Goal: Task Accomplishment & Management: Use online tool/utility

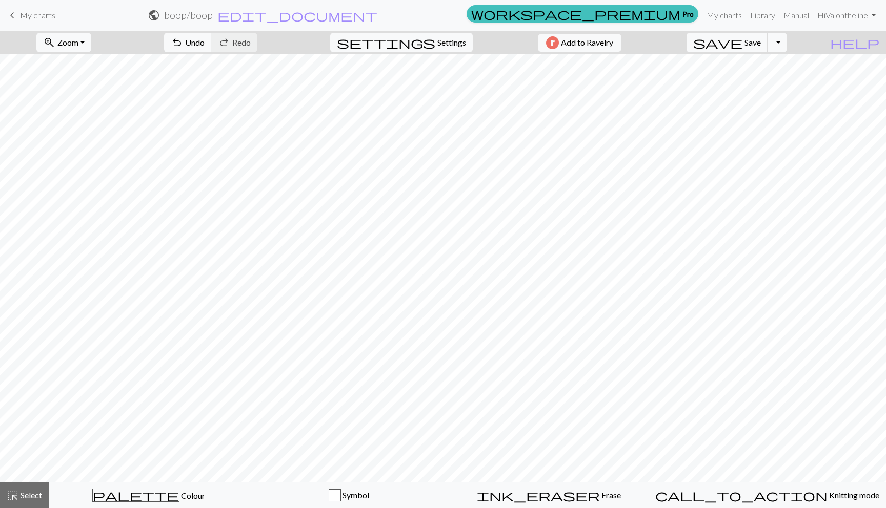
click at [41, 10] on link "keyboard_arrow_left My charts" at bounding box center [30, 15] width 49 height 17
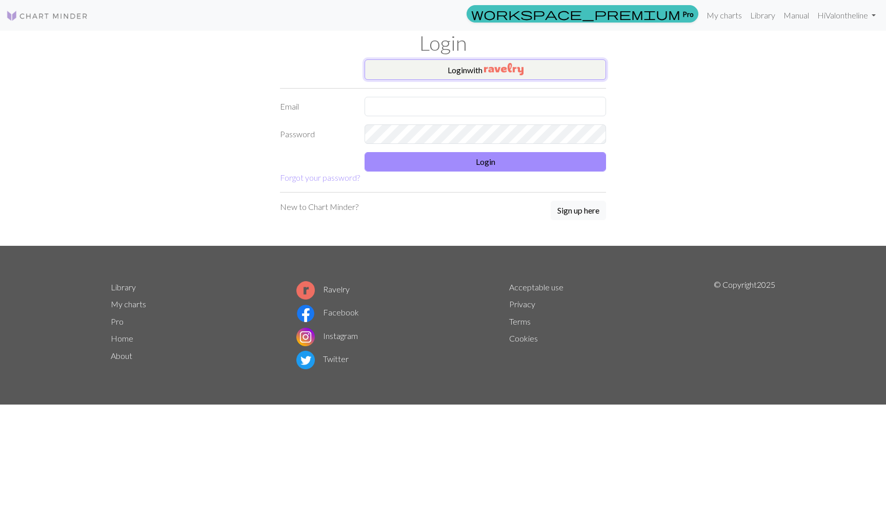
click at [448, 73] on button "Login with" at bounding box center [484, 69] width 241 height 21
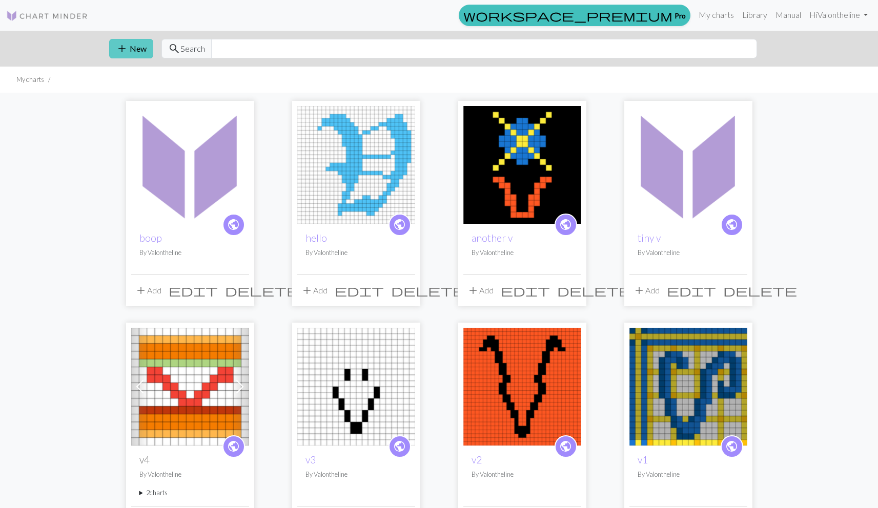
click at [127, 44] on span "add" at bounding box center [122, 49] width 12 height 14
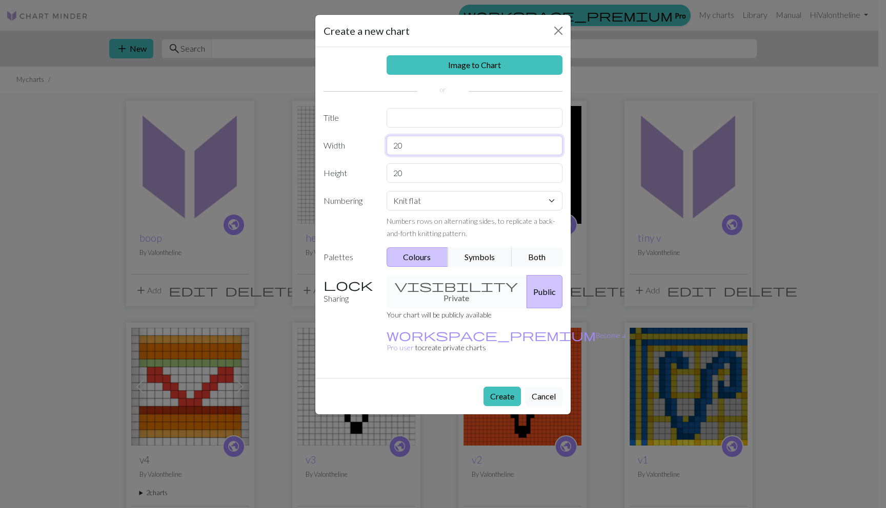
drag, startPoint x: 410, startPoint y: 147, endPoint x: 376, endPoint y: 145, distance: 33.9
click at [376, 145] on div "Width 20" at bounding box center [442, 145] width 251 height 19
type input "15"
click at [410, 161] on div "Image to Chart Title Width 15 Height 20 Numbering Knit flat Knit in the round L…" at bounding box center [442, 212] width 255 height 331
click at [416, 177] on input "20" at bounding box center [474, 173] width 176 height 19
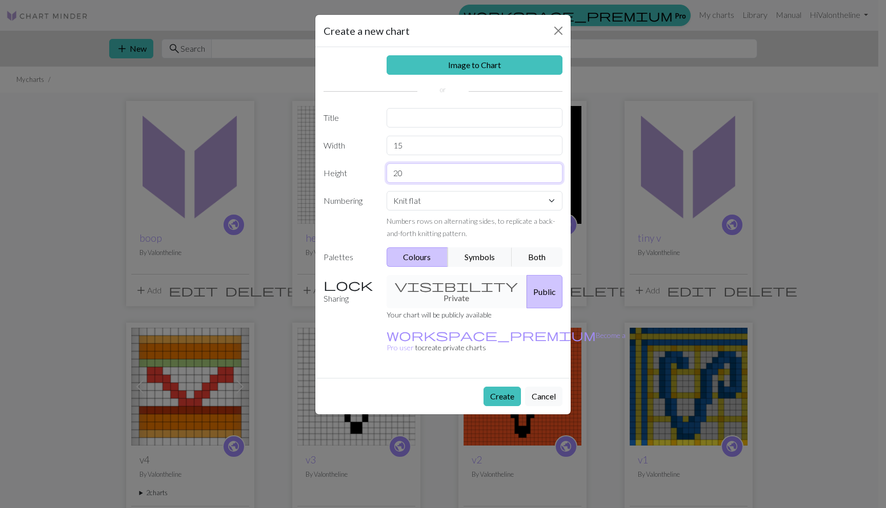
type input "2"
type input "15"
click at [503, 387] on button "Create" at bounding box center [501, 396] width 37 height 19
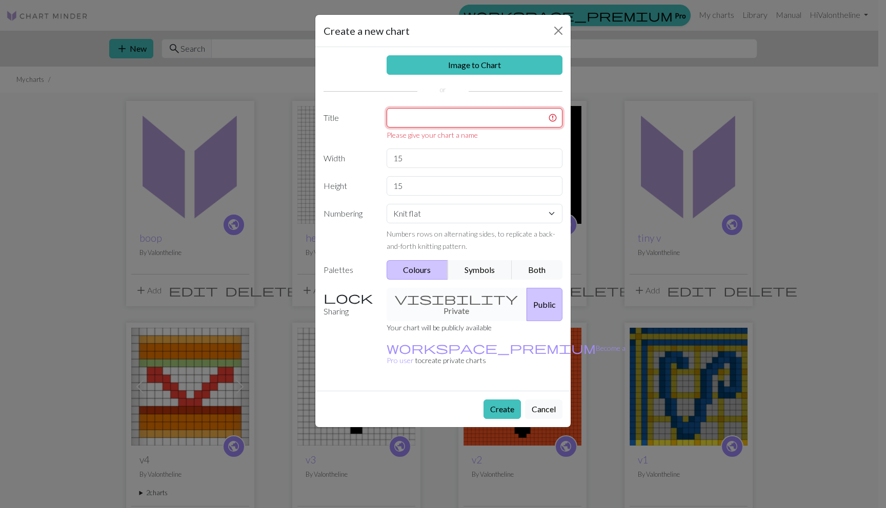
click at [460, 120] on input "text" at bounding box center [474, 117] width 176 height 19
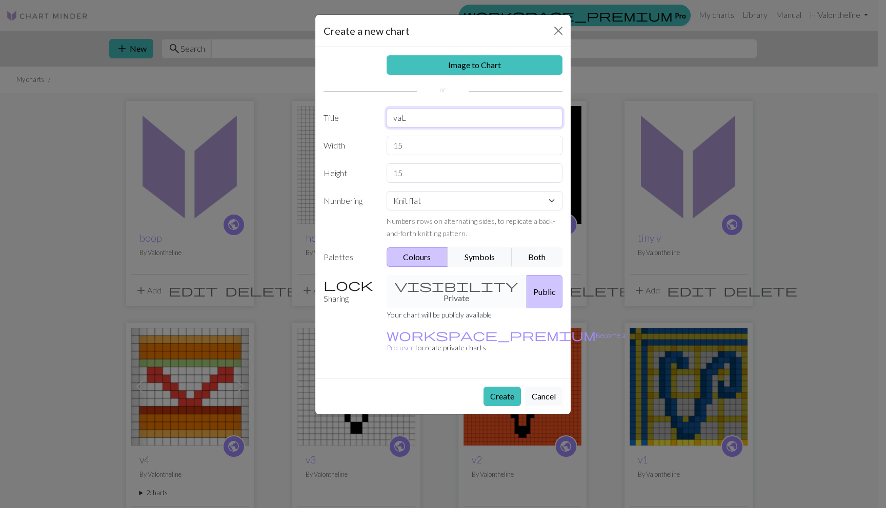
type input "vaL"
click at [499, 387] on button "Create" at bounding box center [501, 396] width 37 height 19
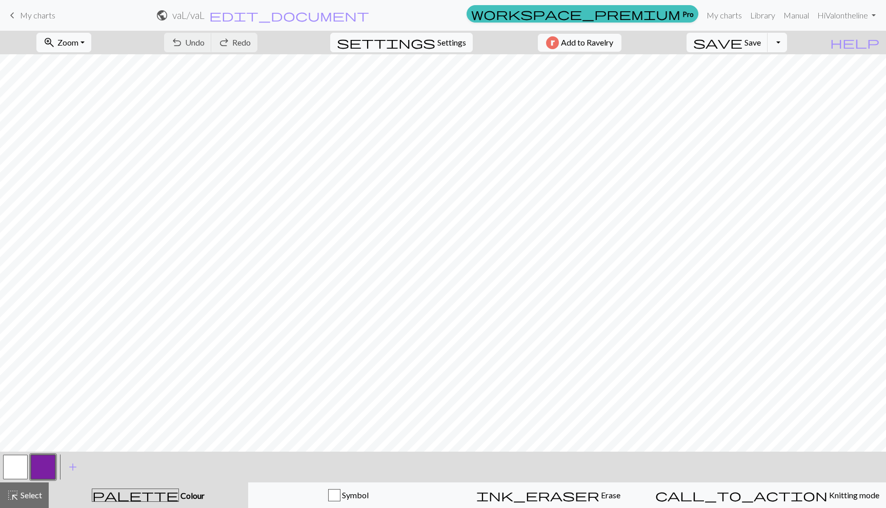
click at [24, 465] on button "button" at bounding box center [15, 467] width 25 height 25
click at [23, 465] on button "button" at bounding box center [15, 467] width 25 height 25
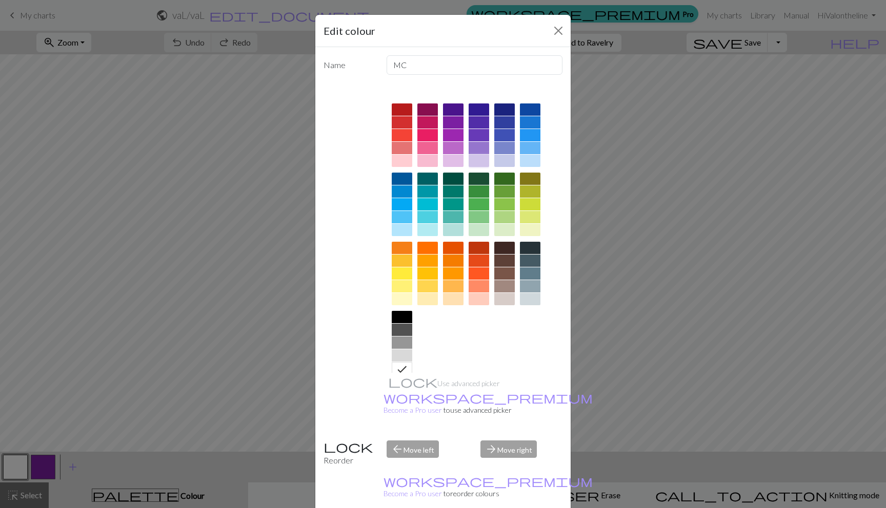
click at [479, 158] on div at bounding box center [478, 161] width 21 height 12
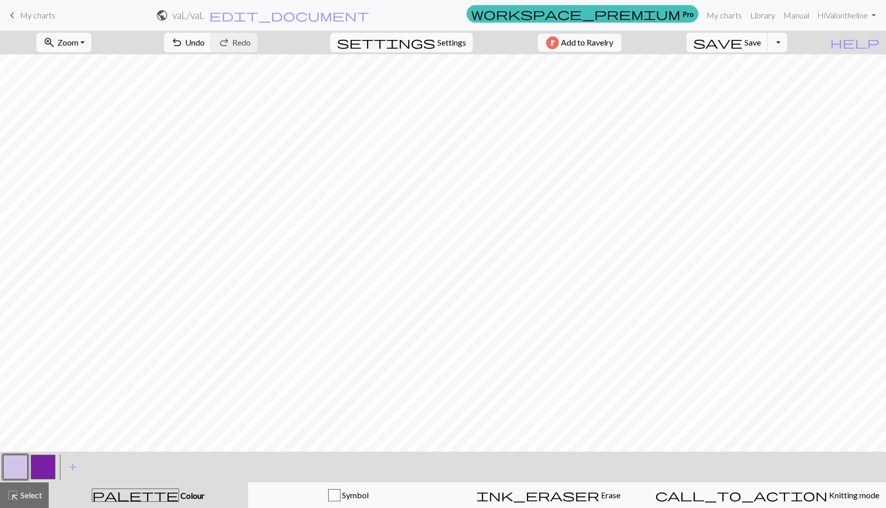
click at [39, 468] on button "button" at bounding box center [43, 467] width 25 height 25
click at [23, 458] on button "button" at bounding box center [15, 467] width 25 height 25
click at [4, 461] on button "button" at bounding box center [15, 467] width 25 height 25
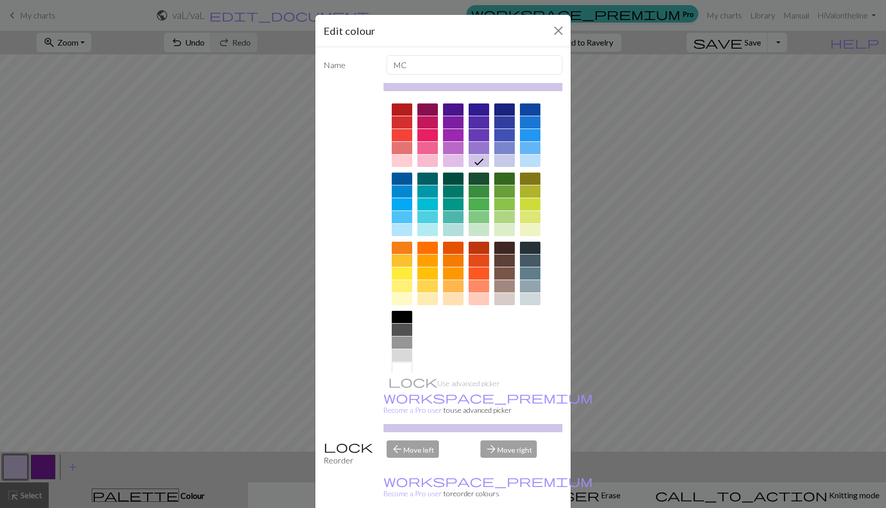
click at [521, 274] on div at bounding box center [530, 274] width 21 height 12
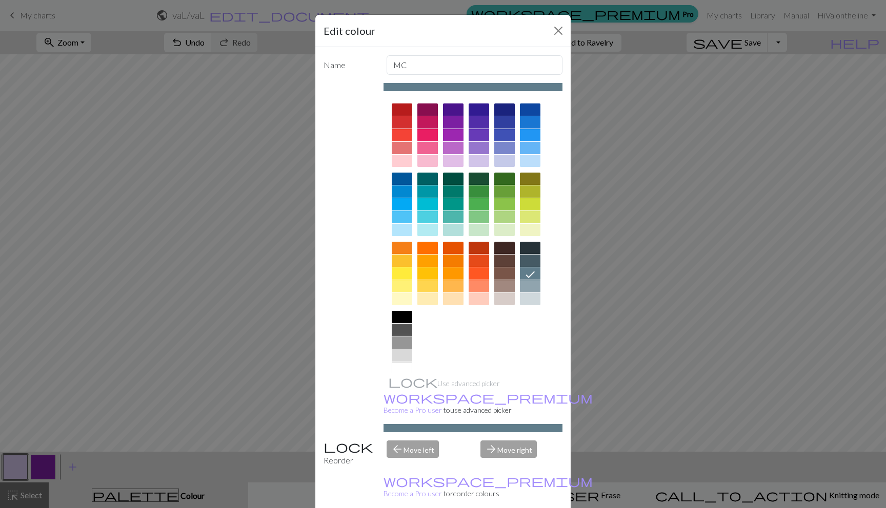
click at [393, 341] on div at bounding box center [402, 343] width 21 height 12
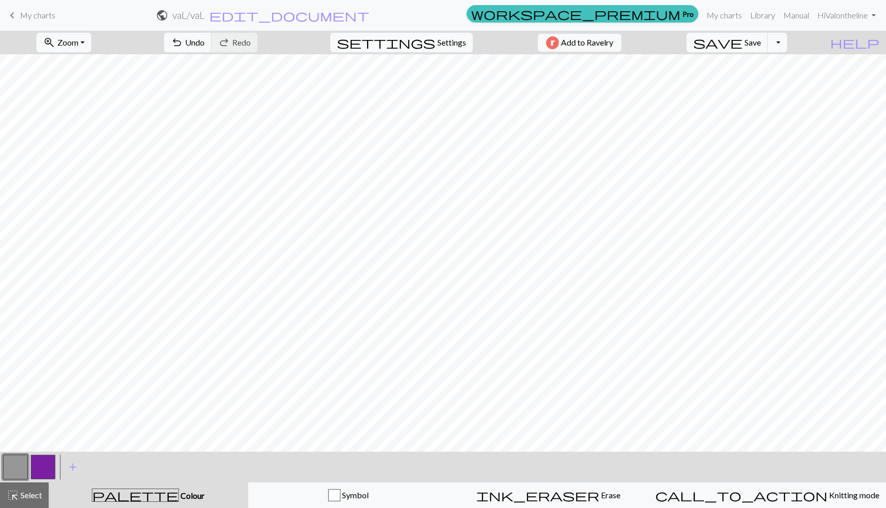
click at [46, 471] on button "button" at bounding box center [43, 467] width 25 height 25
click at [16, 457] on button "button" at bounding box center [15, 467] width 25 height 25
click at [34, 461] on button "button" at bounding box center [43, 467] width 25 height 25
click at [20, 460] on button "button" at bounding box center [15, 467] width 25 height 25
click at [47, 474] on button "button" at bounding box center [43, 467] width 25 height 25
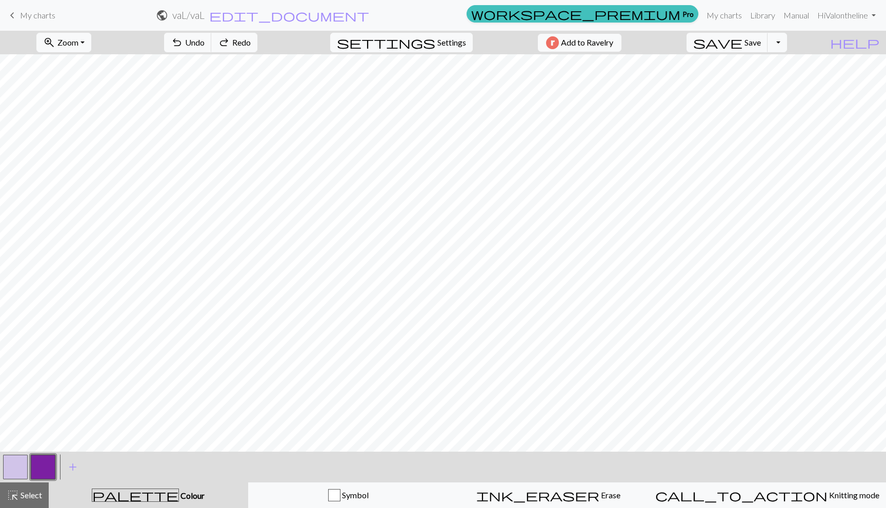
click at [8, 472] on button "button" at bounding box center [15, 467] width 25 height 25
click at [41, 473] on button "button" at bounding box center [43, 467] width 25 height 25
click at [27, 467] on button "button" at bounding box center [15, 467] width 25 height 25
click at [43, 473] on button "button" at bounding box center [43, 467] width 25 height 25
click at [4, 471] on button "button" at bounding box center [15, 467] width 25 height 25
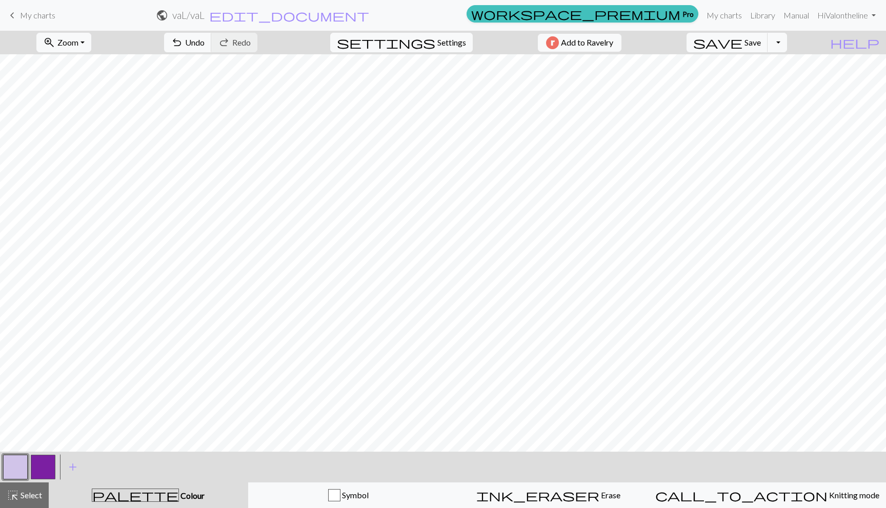
click at [38, 460] on button "button" at bounding box center [43, 467] width 25 height 25
click at [19, 464] on button "button" at bounding box center [15, 467] width 25 height 25
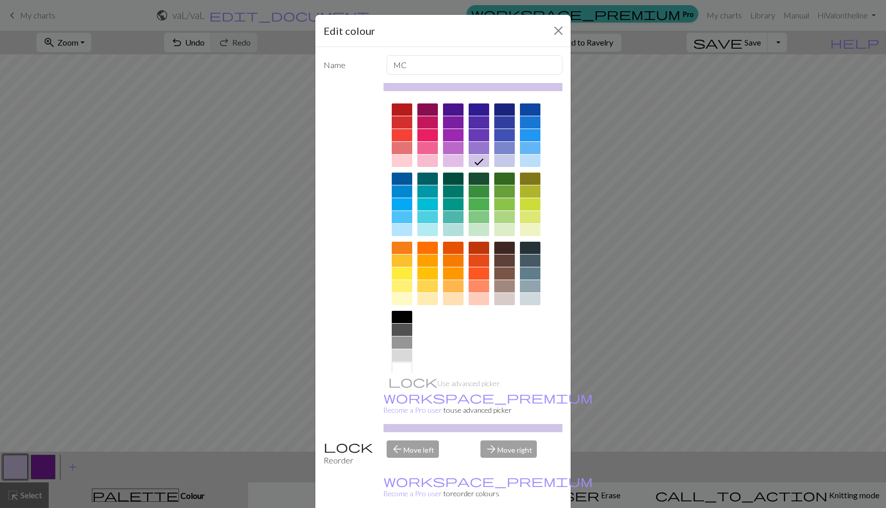
click at [398, 367] on div at bounding box center [402, 368] width 21 height 12
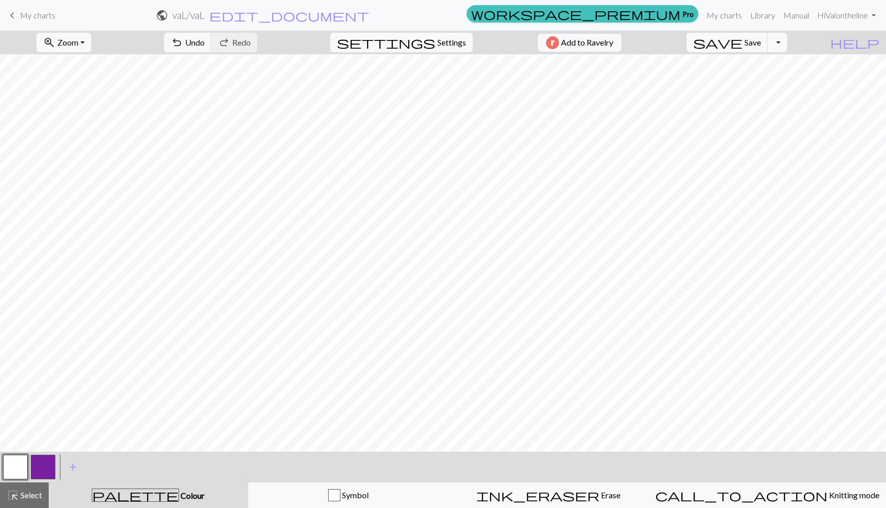
click at [47, 467] on button "button" at bounding box center [43, 467] width 25 height 25
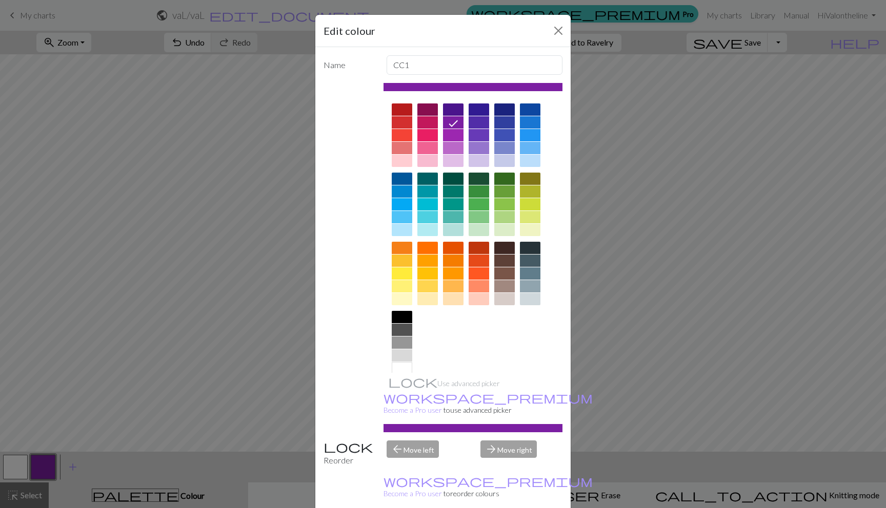
click at [475, 277] on div at bounding box center [478, 274] width 21 height 12
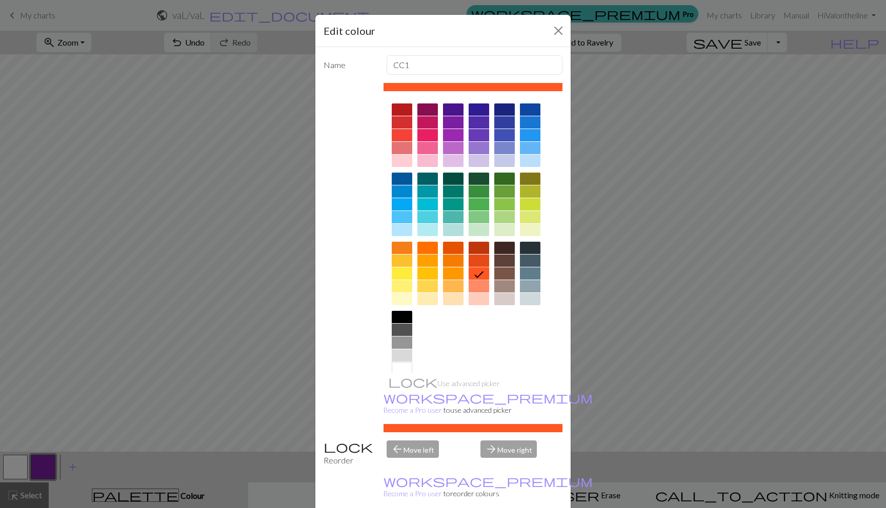
click at [396, 131] on div at bounding box center [402, 135] width 21 height 12
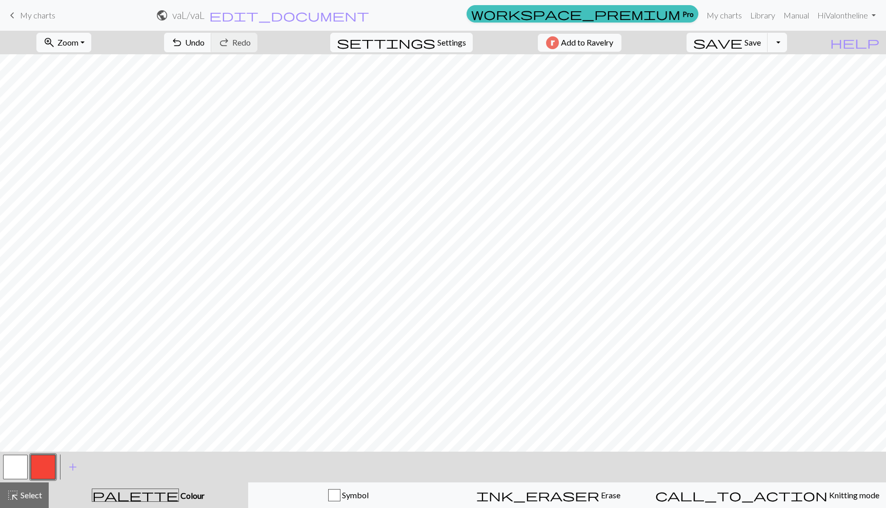
click at [24, 463] on button "button" at bounding box center [15, 467] width 25 height 25
click at [20, 462] on button "button" at bounding box center [15, 467] width 25 height 25
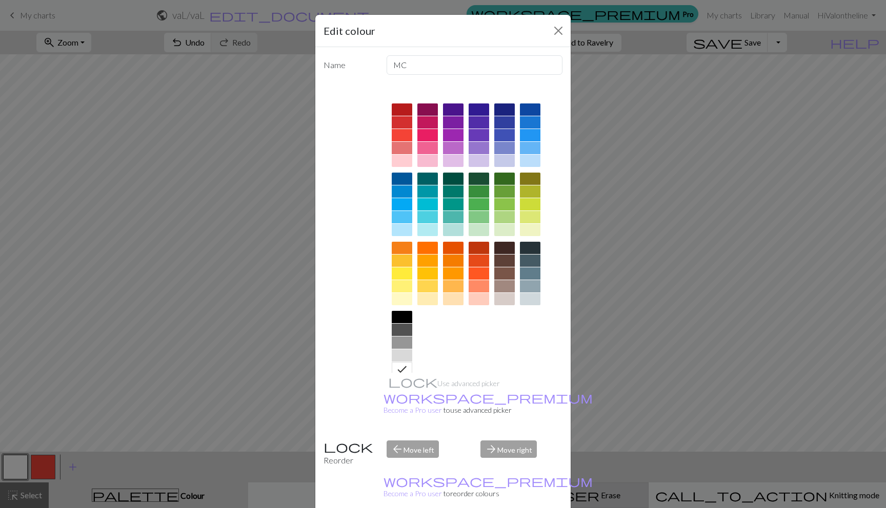
drag, startPoint x: 507, startPoint y: 496, endPoint x: 501, endPoint y: 498, distance: 6.2
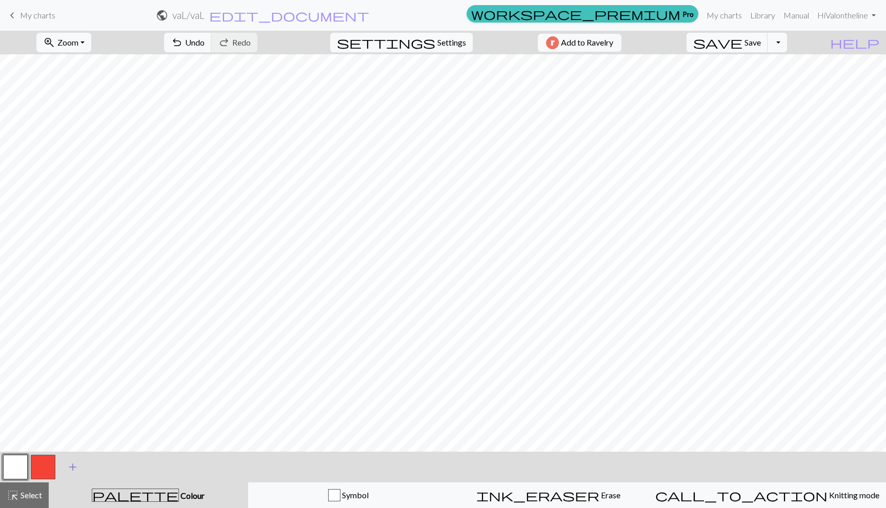
click at [72, 471] on span "add" at bounding box center [73, 467] width 12 height 14
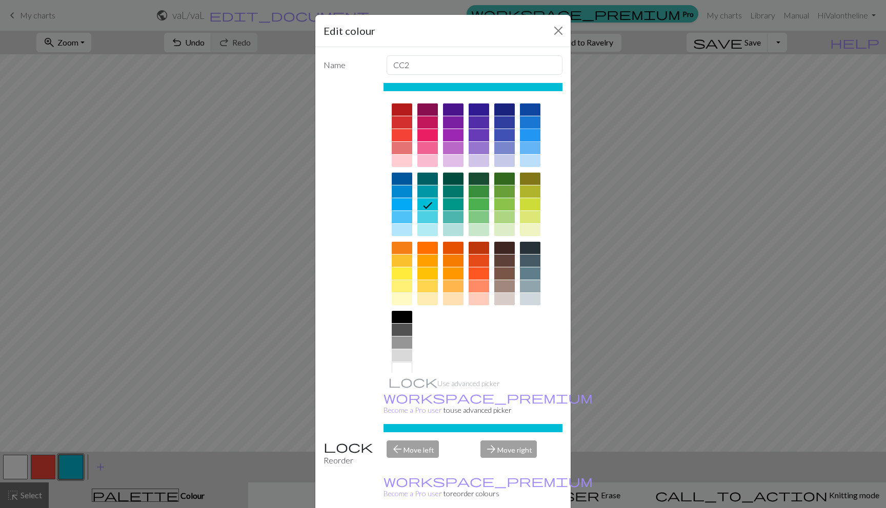
click at [533, 135] on div at bounding box center [530, 135] width 21 height 12
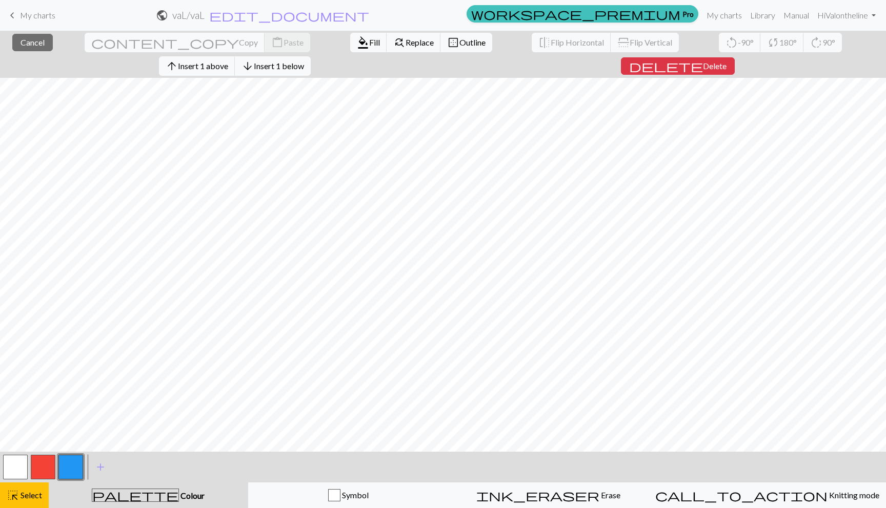
click at [33, 476] on button "button" at bounding box center [43, 467] width 25 height 25
click at [24, 493] on span "Select" at bounding box center [30, 496] width 23 height 10
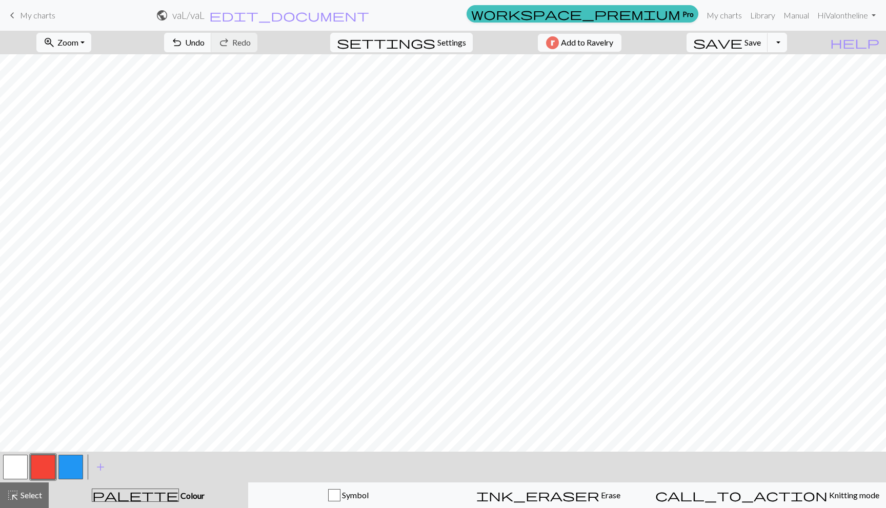
click at [87, 463] on div "add Add a colour" at bounding box center [100, 467] width 29 height 31
click at [72, 464] on button "button" at bounding box center [70, 467] width 25 height 25
click at [30, 461] on div at bounding box center [43, 468] width 28 height 28
click at [34, 464] on button "button" at bounding box center [43, 467] width 25 height 25
click at [72, 472] on button "button" at bounding box center [70, 467] width 25 height 25
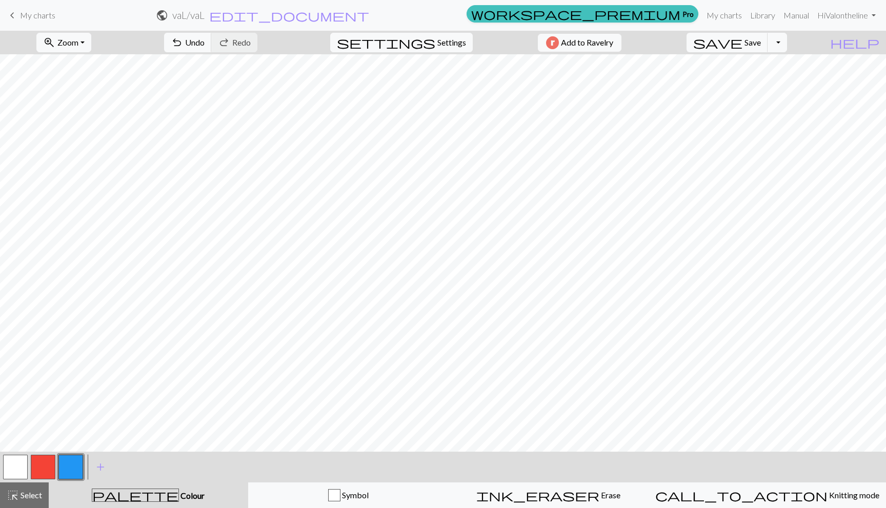
click at [39, 473] on button "button" at bounding box center [43, 467] width 25 height 25
click at [17, 472] on button "button" at bounding box center [15, 467] width 25 height 25
click at [101, 464] on span "add" at bounding box center [100, 467] width 12 height 14
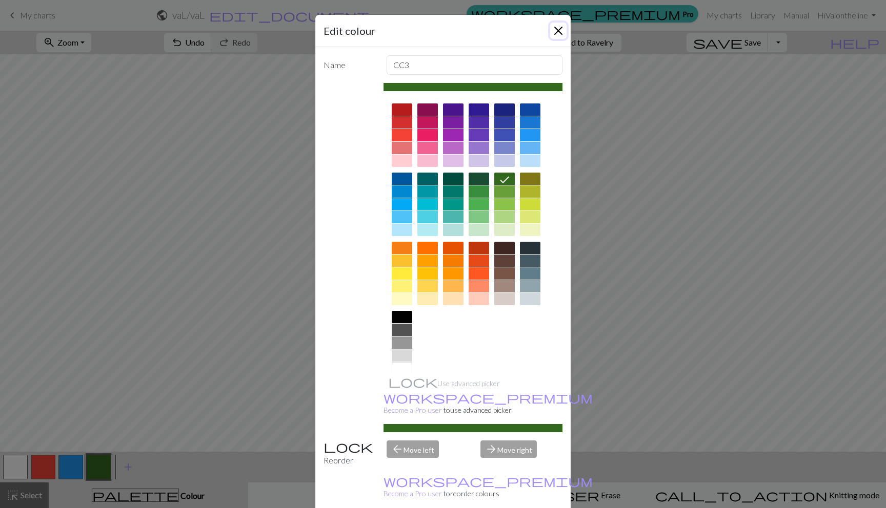
click at [555, 33] on button "Close" at bounding box center [558, 31] width 16 height 16
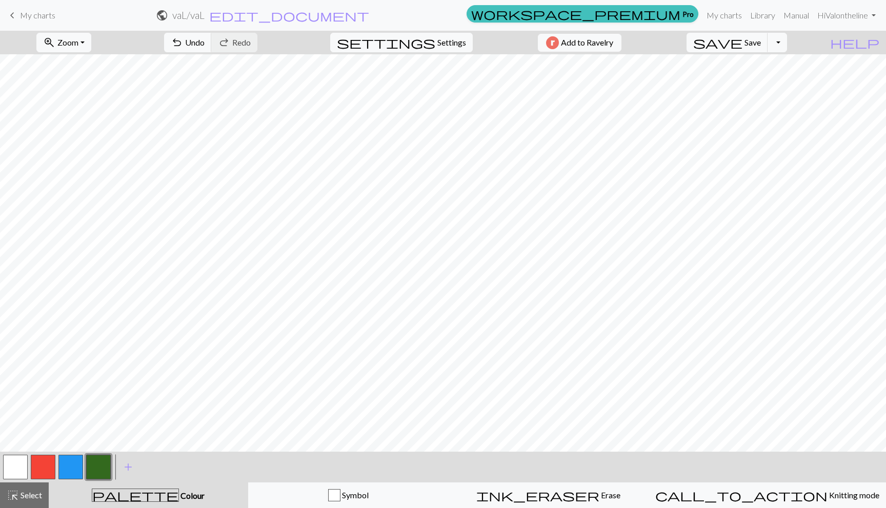
click at [95, 474] on button "button" at bounding box center [98, 467] width 25 height 25
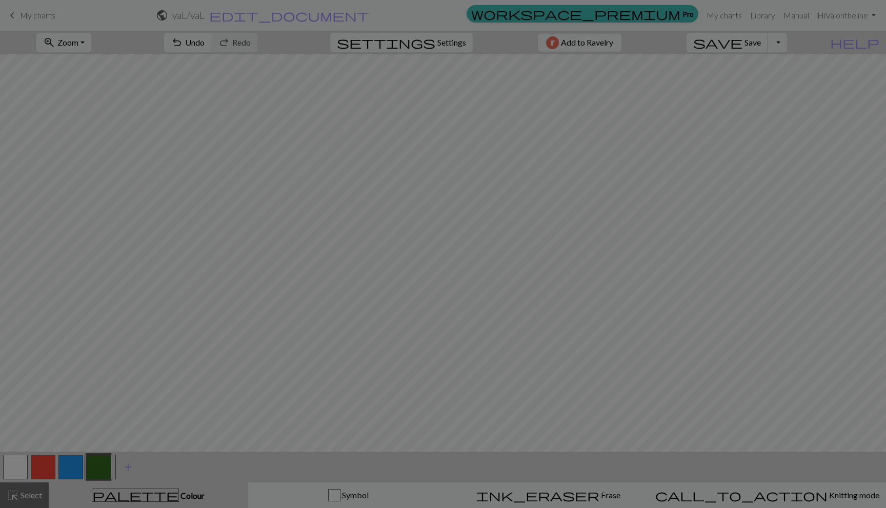
click at [97, 476] on div "Edit colour Name CC3 Use advanced picker workspace_premium Become a Pro user to…" at bounding box center [443, 254] width 886 height 508
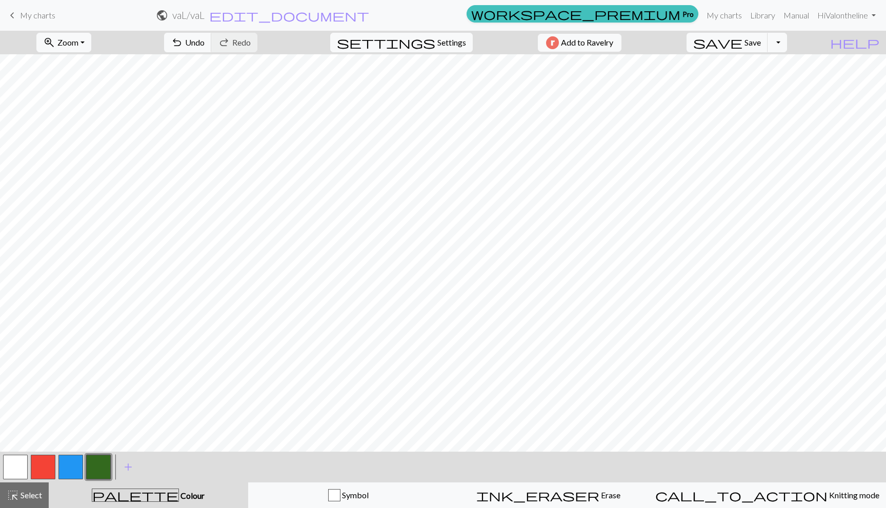
click at [99, 476] on button "button" at bounding box center [98, 467] width 25 height 25
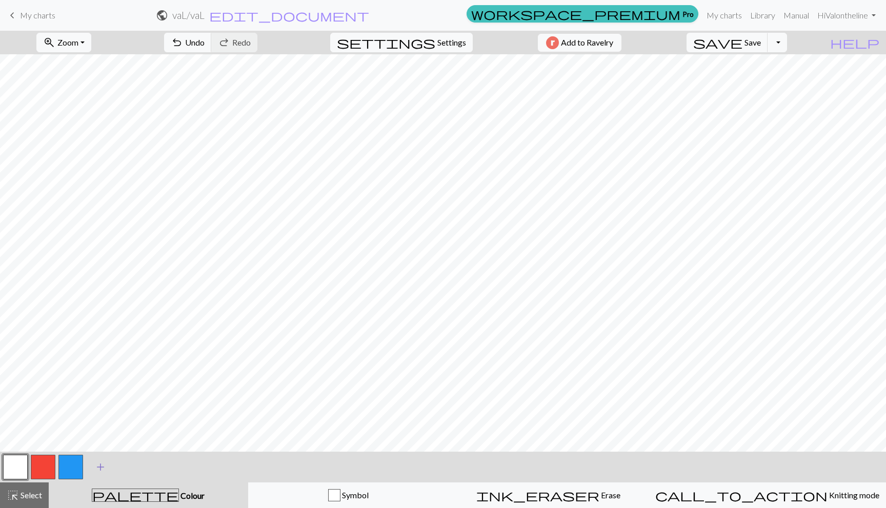
click at [100, 464] on span "add" at bounding box center [100, 467] width 12 height 14
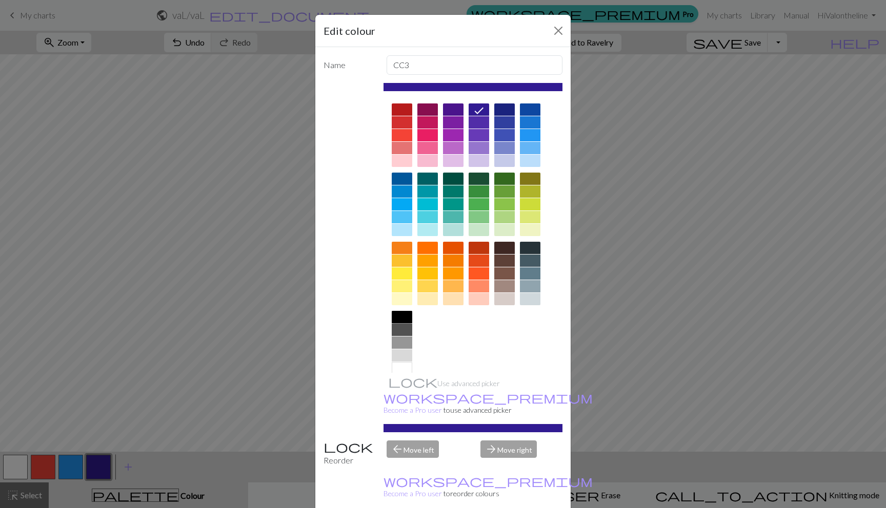
click at [398, 319] on div at bounding box center [402, 317] width 21 height 12
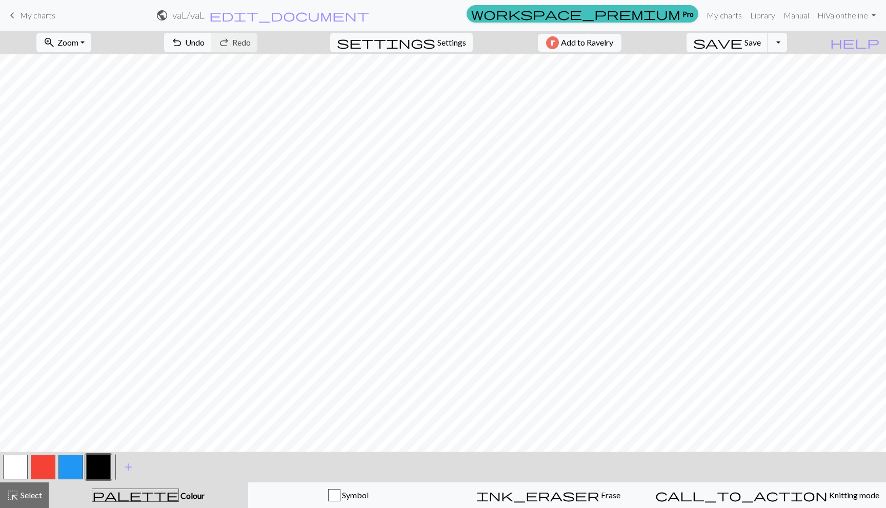
click at [7, 469] on button "button" at bounding box center [15, 467] width 25 height 25
click at [87, 473] on button "button" at bounding box center [98, 467] width 25 height 25
click at [81, 462] on button "button" at bounding box center [70, 467] width 25 height 25
click at [43, 465] on button "button" at bounding box center [43, 467] width 25 height 25
click at [97, 475] on button "button" at bounding box center [98, 467] width 25 height 25
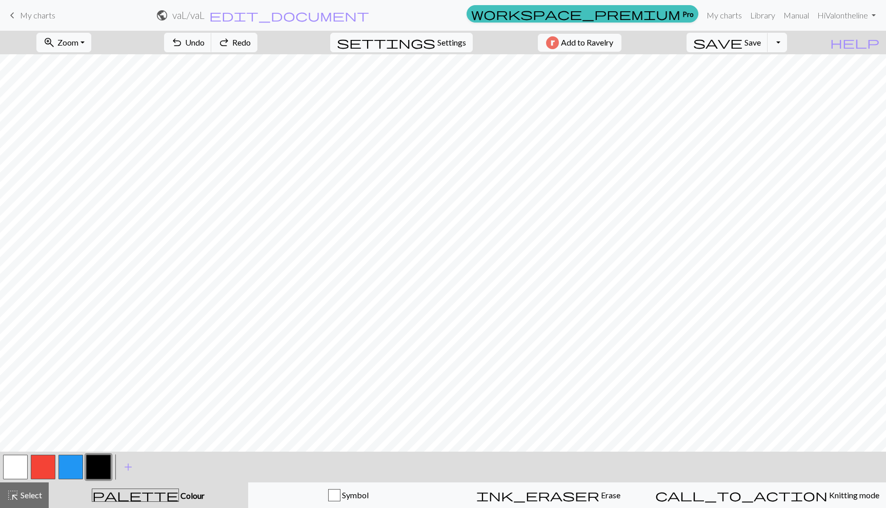
click at [64, 467] on button "button" at bounding box center [70, 467] width 25 height 25
click at [18, 470] on button "button" at bounding box center [15, 467] width 25 height 25
drag, startPoint x: 40, startPoint y: 471, endPoint x: 67, endPoint y: 454, distance: 31.6
click at [41, 471] on button "button" at bounding box center [43, 467] width 25 height 25
click at [103, 458] on button "button" at bounding box center [98, 467] width 25 height 25
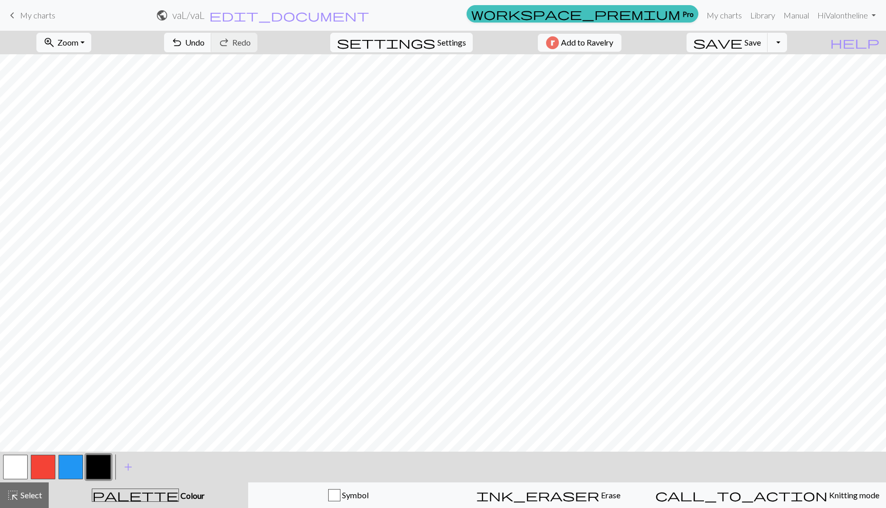
click at [78, 461] on button "button" at bounding box center [70, 467] width 25 height 25
click at [95, 474] on button "button" at bounding box center [98, 467] width 25 height 25
click at [43, 467] on button "button" at bounding box center [43, 467] width 25 height 25
click at [75, 462] on button "button" at bounding box center [70, 467] width 25 height 25
click at [100, 474] on button "button" at bounding box center [98, 467] width 25 height 25
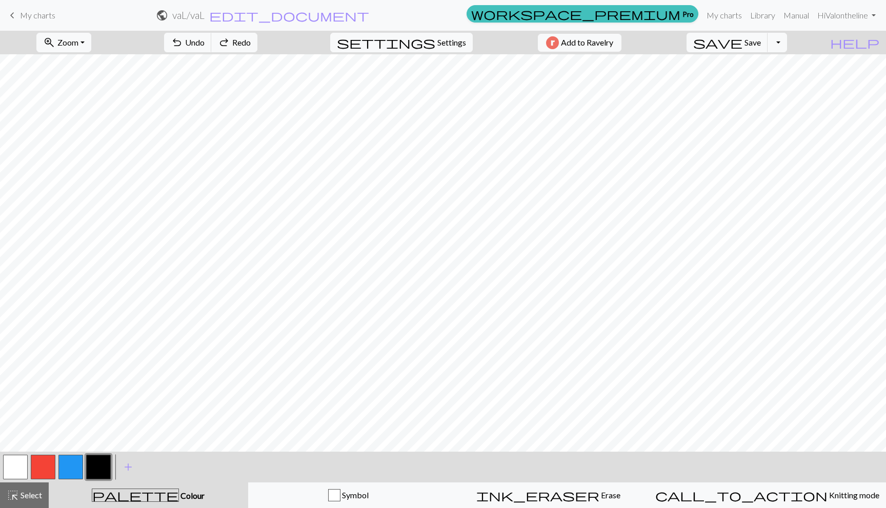
click at [46, 467] on button "button" at bounding box center [43, 467] width 25 height 25
click at [101, 469] on button "button" at bounding box center [98, 467] width 25 height 25
click at [79, 464] on button "button" at bounding box center [70, 467] width 25 height 25
click at [99, 463] on button "button" at bounding box center [98, 467] width 25 height 25
click at [34, 473] on button "button" at bounding box center [43, 467] width 25 height 25
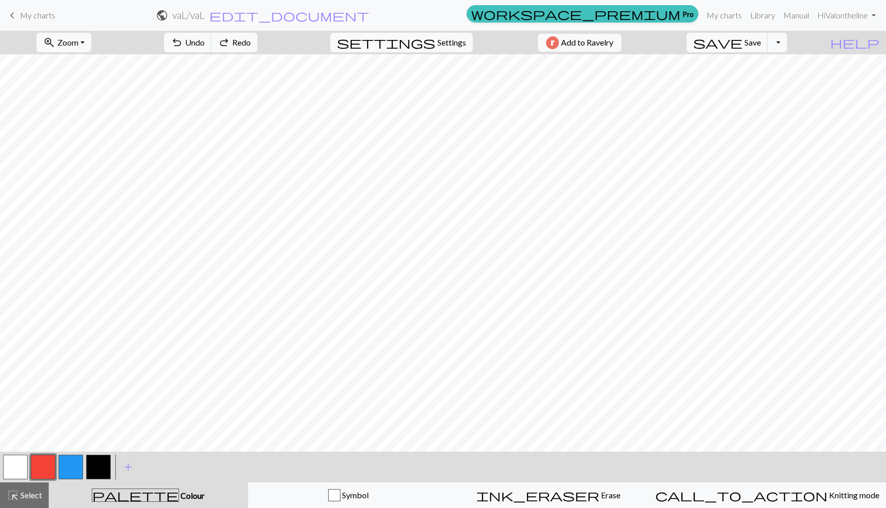
click at [100, 469] on button "button" at bounding box center [98, 467] width 25 height 25
click at [65, 473] on button "button" at bounding box center [70, 467] width 25 height 25
click at [101, 473] on button "button" at bounding box center [98, 467] width 25 height 25
click at [49, 473] on button "button" at bounding box center [43, 467] width 25 height 25
click at [130, 469] on span "add" at bounding box center [128, 467] width 12 height 14
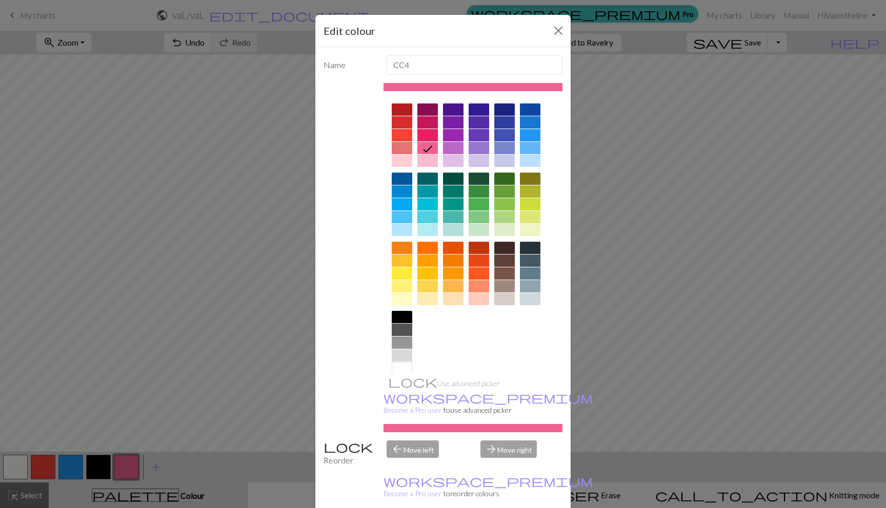
click at [395, 278] on div at bounding box center [402, 274] width 21 height 12
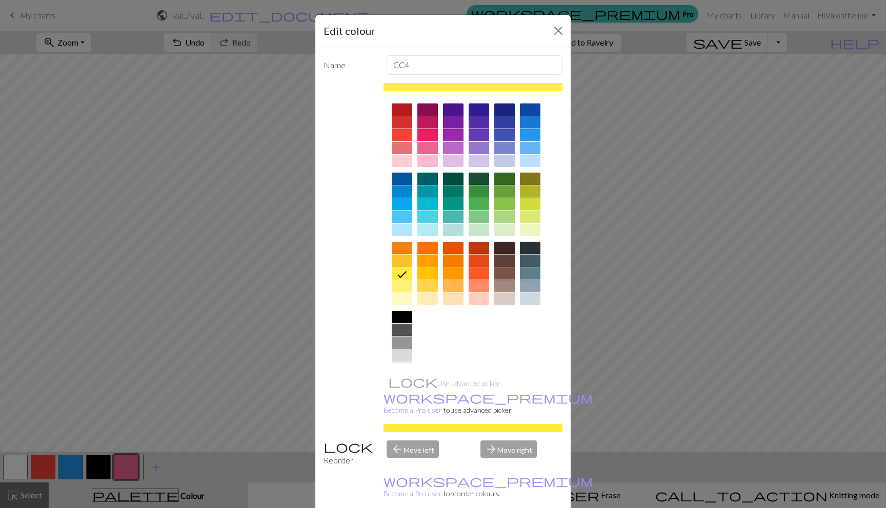
click at [395, 283] on div at bounding box center [402, 286] width 21 height 12
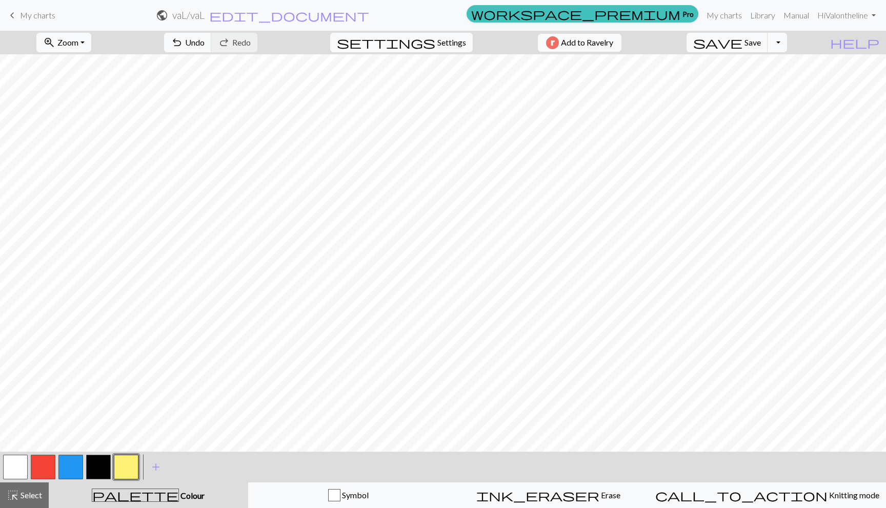
click at [68, 467] on button "button" at bounding box center [70, 467] width 25 height 25
click at [36, 468] on button "button" at bounding box center [43, 467] width 25 height 25
click at [38, 469] on button "button" at bounding box center [43, 467] width 25 height 25
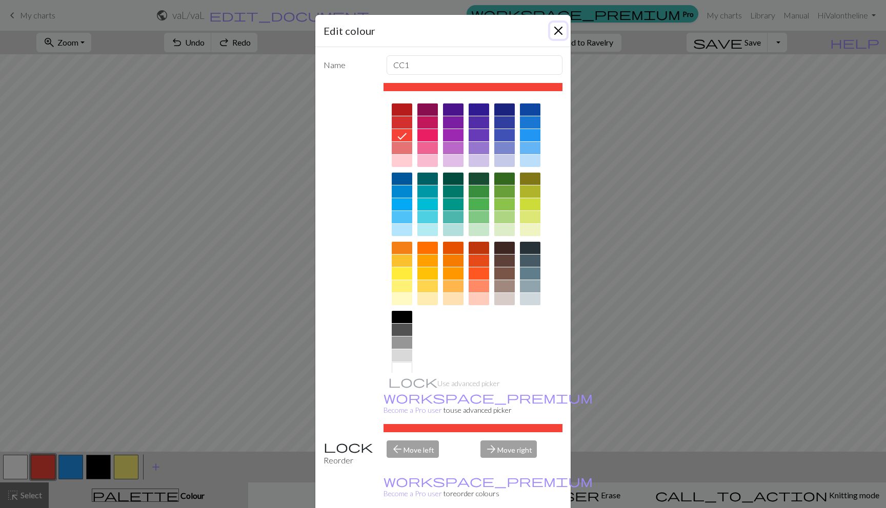
click at [557, 27] on button "Close" at bounding box center [558, 31] width 16 height 16
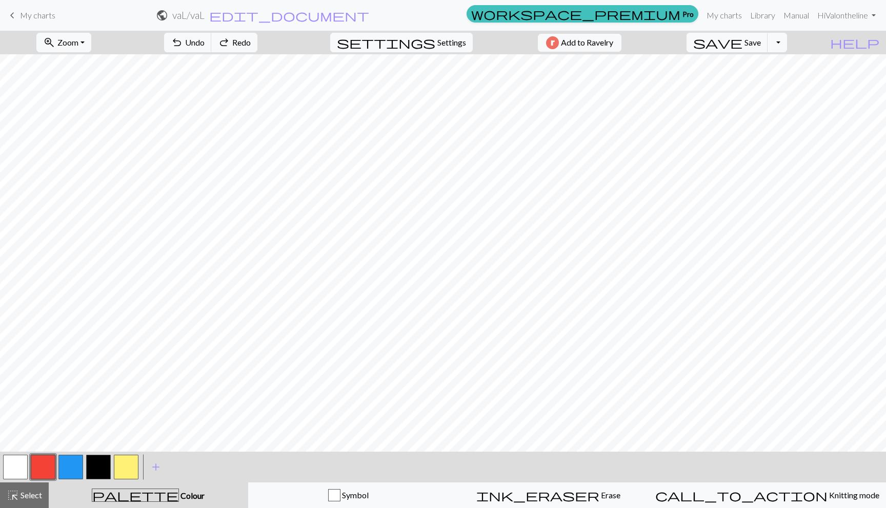
click at [119, 466] on button "button" at bounding box center [126, 467] width 25 height 25
click at [40, 457] on button "button" at bounding box center [43, 467] width 25 height 25
click at [9, 465] on button "button" at bounding box center [15, 467] width 25 height 25
click at [10, 464] on button "button" at bounding box center [15, 467] width 25 height 25
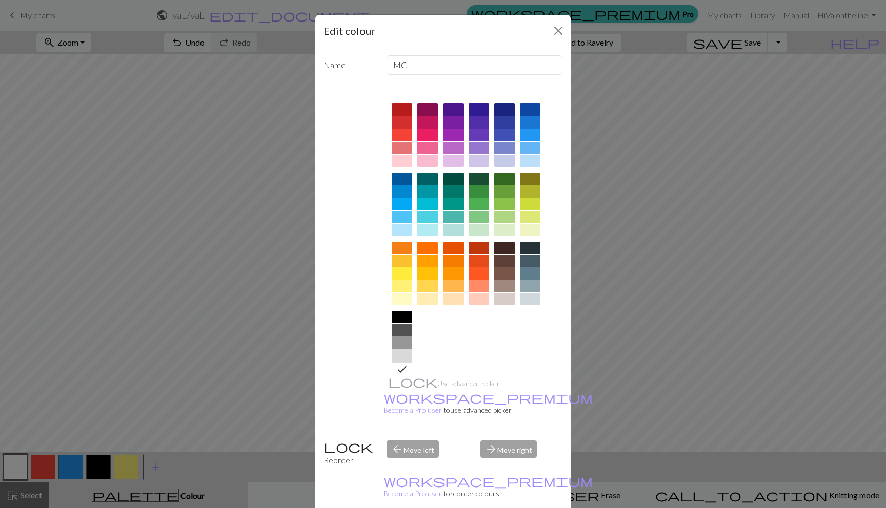
click at [398, 298] on div at bounding box center [402, 299] width 21 height 12
click at [396, 284] on div at bounding box center [402, 286] width 21 height 12
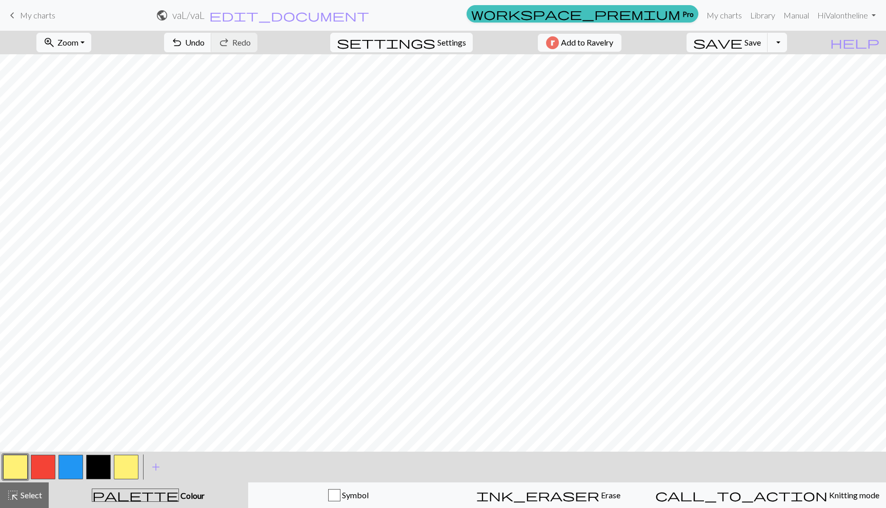
click at [8, 463] on button "button" at bounding box center [15, 467] width 25 height 25
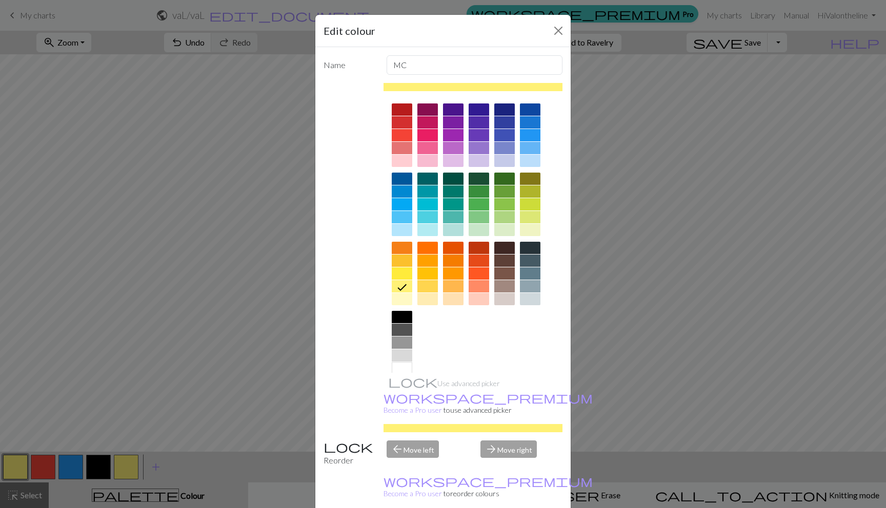
click at [393, 271] on div at bounding box center [402, 274] width 21 height 12
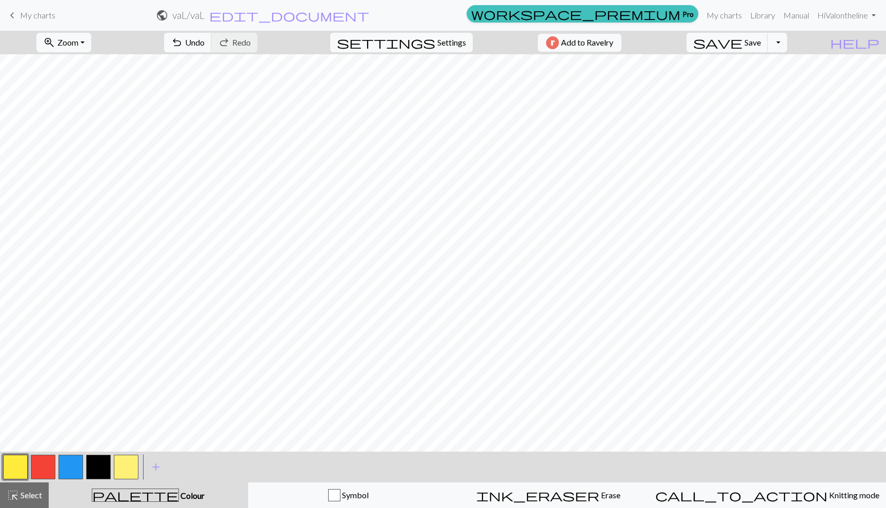
click at [16, 473] on button "button" at bounding box center [15, 467] width 25 height 25
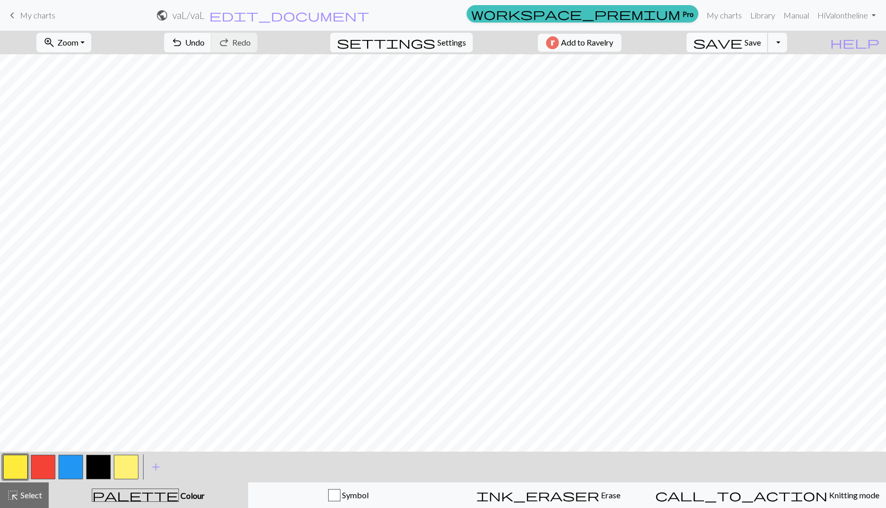
click at [742, 47] on span "save" at bounding box center [717, 42] width 49 height 14
